Goal: Feedback & Contribution: Submit feedback/report problem

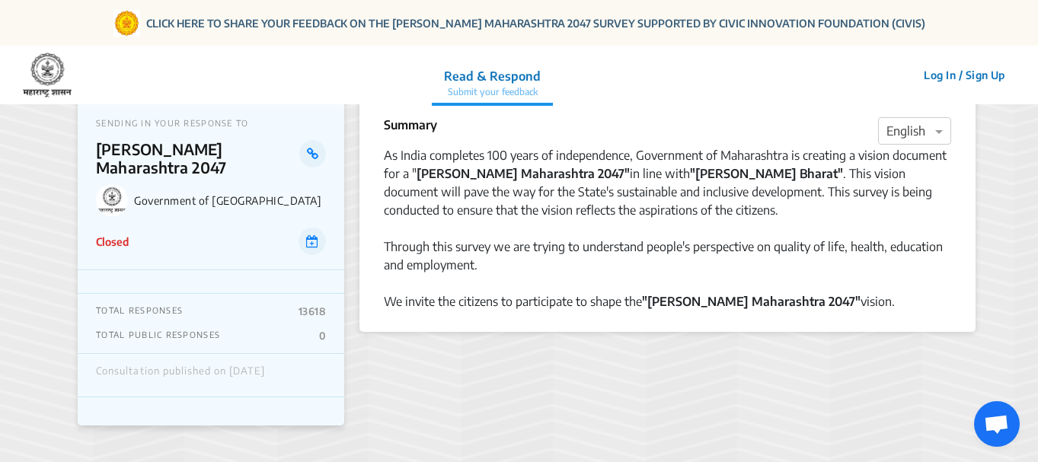
scroll to position [31, 0]
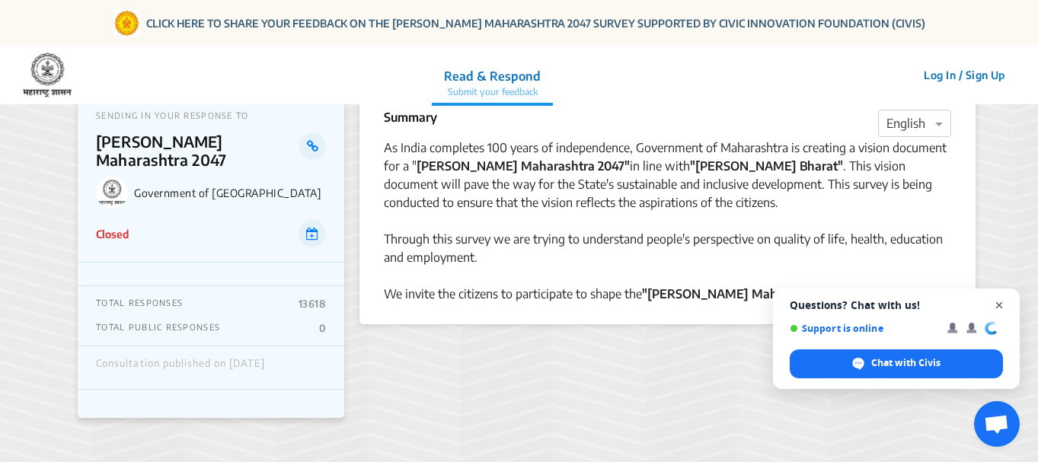
click at [1002, 304] on span "Open chat" at bounding box center [999, 305] width 19 height 19
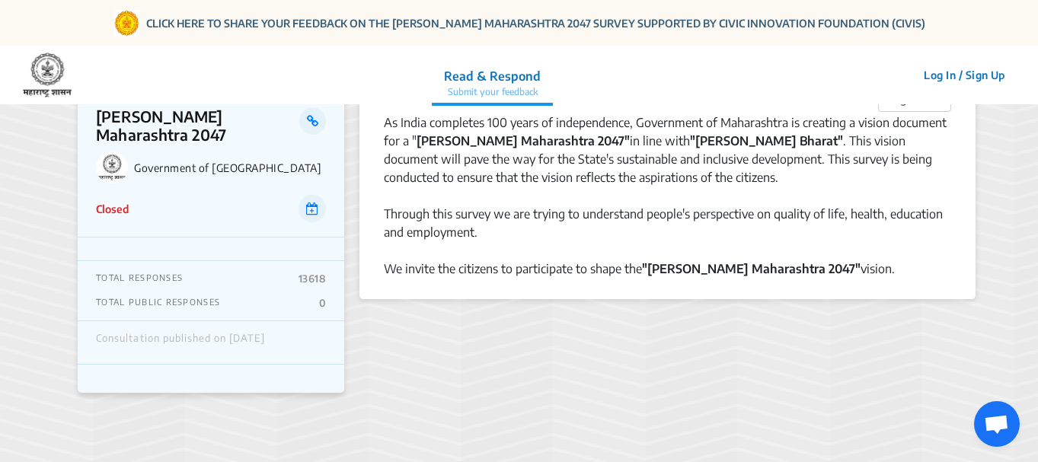
scroll to position [0, 0]
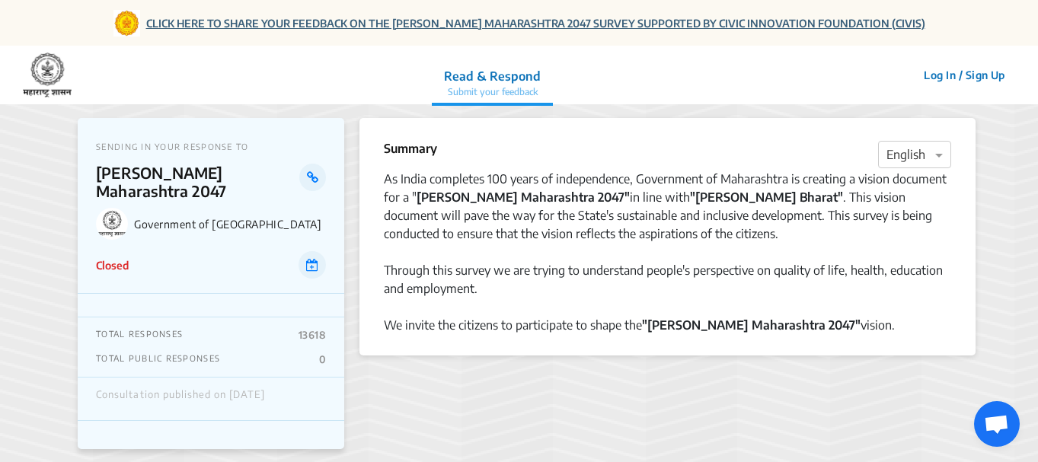
click at [396, 22] on link "CLICK HERE TO SHARE YOUR FEEDBACK ON THE [PERSON_NAME] MAHARASHTRA 2047 SURVEY …" at bounding box center [535, 23] width 779 height 16
click at [412, 18] on link "CLICK HERE TO SHARE YOUR FEEDBACK ON THE [PERSON_NAME] MAHARASHTRA 2047 SURVEY …" at bounding box center [535, 23] width 779 height 16
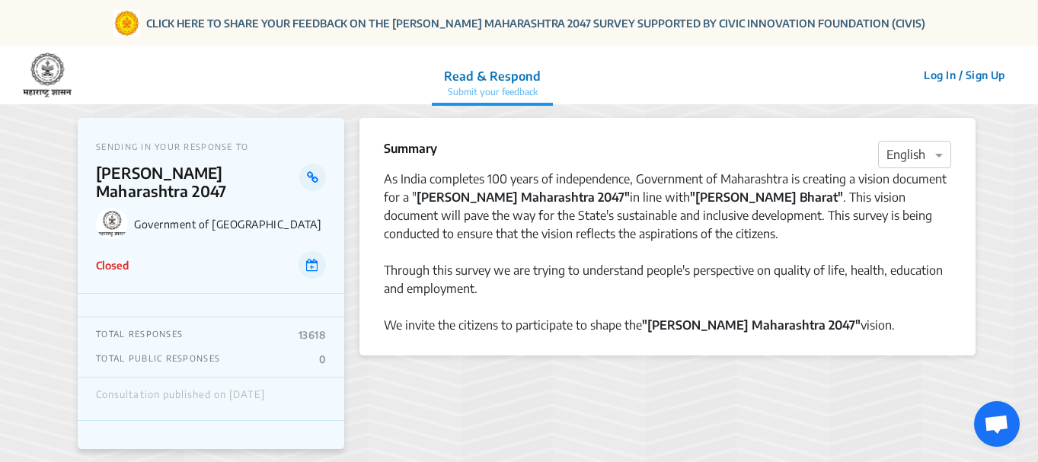
click at [312, 329] on p "13618" at bounding box center [311, 335] width 27 height 12
